Goal: Navigation & Orientation: Find specific page/section

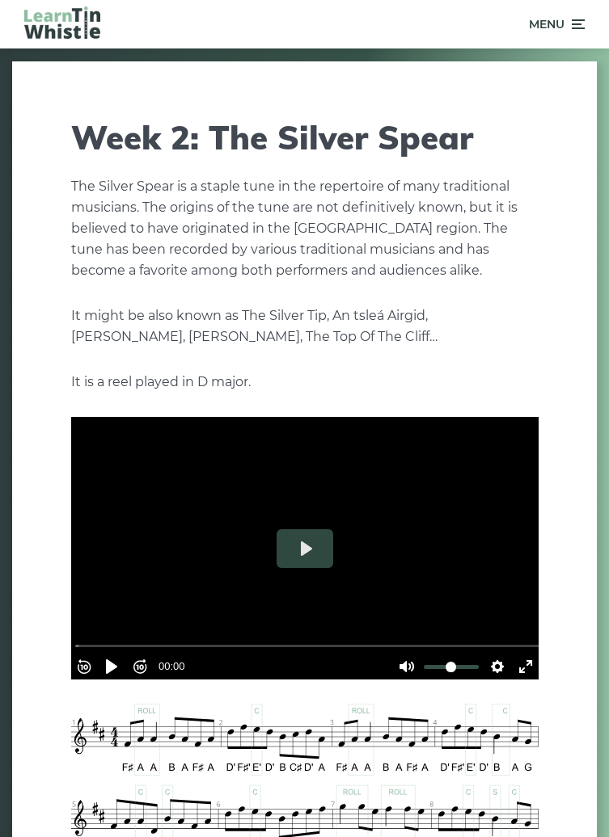
click at [588, 24] on div "Menu" at bounding box center [304, 24] width 609 height 48
click at [577, 32] on icon at bounding box center [576, 24] width 16 height 19
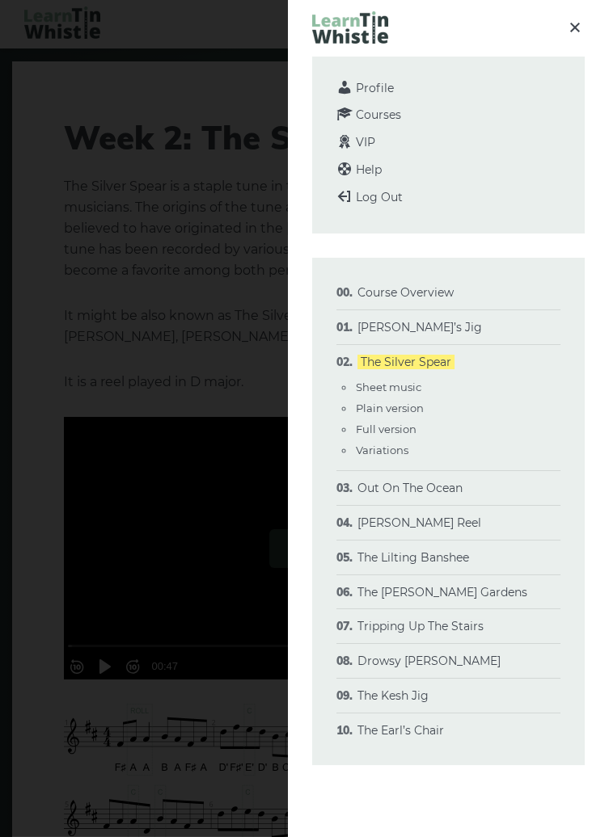
click at [471, 329] on li "[PERSON_NAME]’s Jig Sheet music Plain version Full version Varations" at bounding box center [448, 327] width 224 height 35
click at [445, 330] on li "[PERSON_NAME]’s Jig Sheet music Plain version Full version Varations" at bounding box center [448, 327] width 224 height 35
click at [433, 329] on link "[PERSON_NAME]’s Jig" at bounding box center [419, 327] width 124 height 15
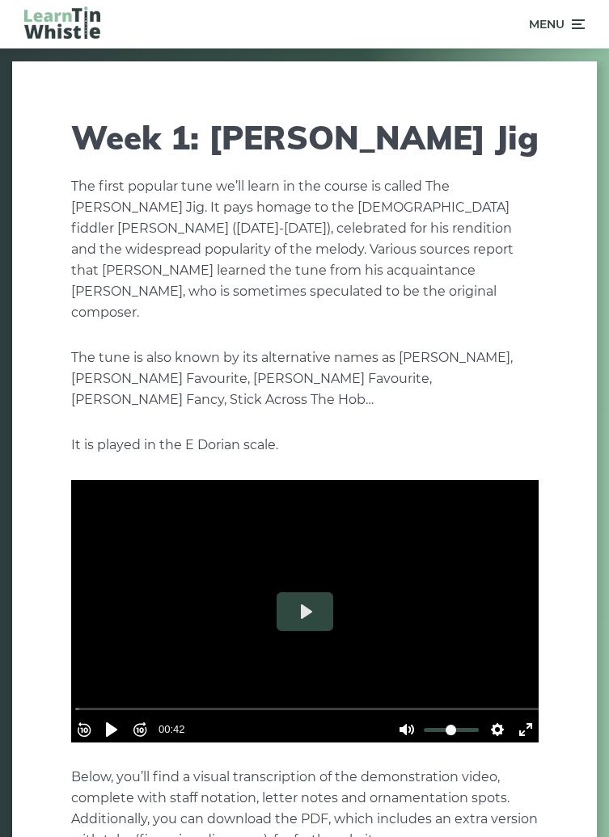
click at [584, 27] on icon at bounding box center [576, 24] width 16 height 19
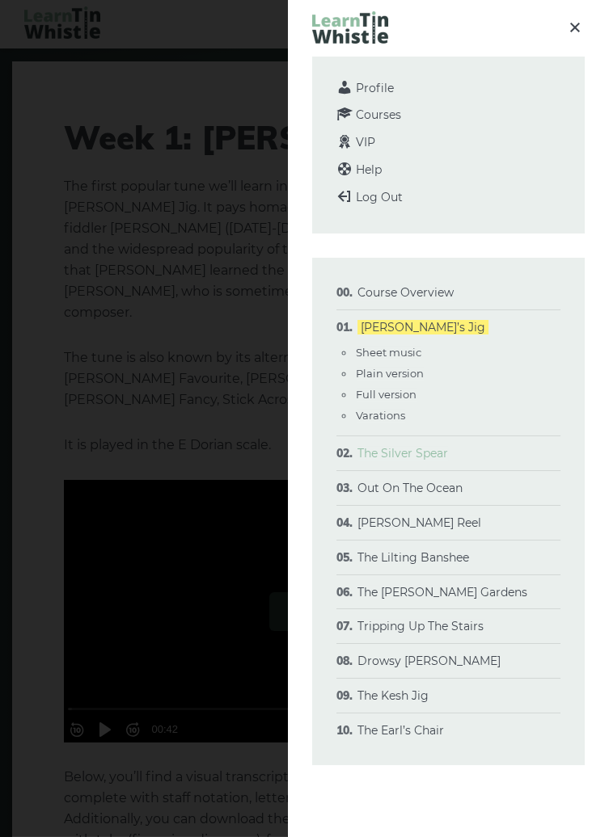
click at [430, 453] on link "The Silver Spear" at bounding box center [402, 453] width 91 height 15
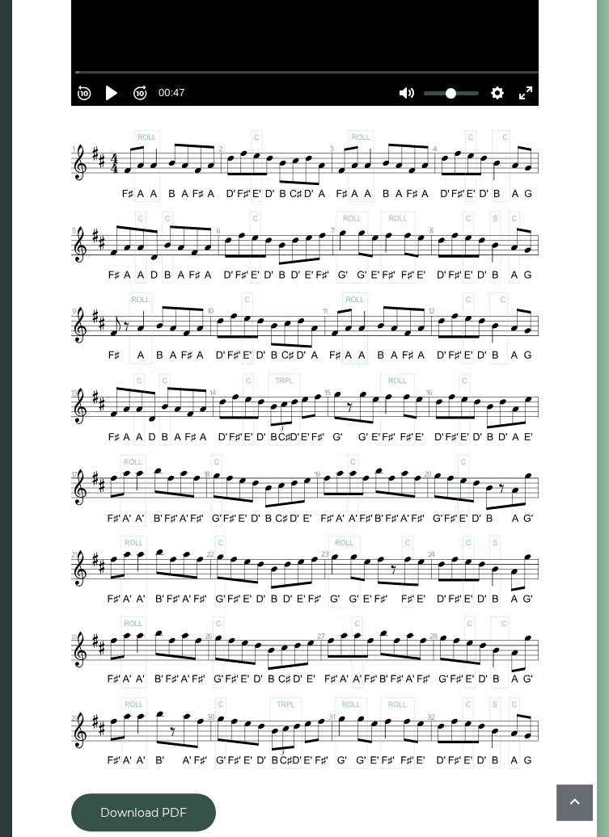
scroll to position [575, 0]
